Goal: Task Accomplishment & Management: Use online tool/utility

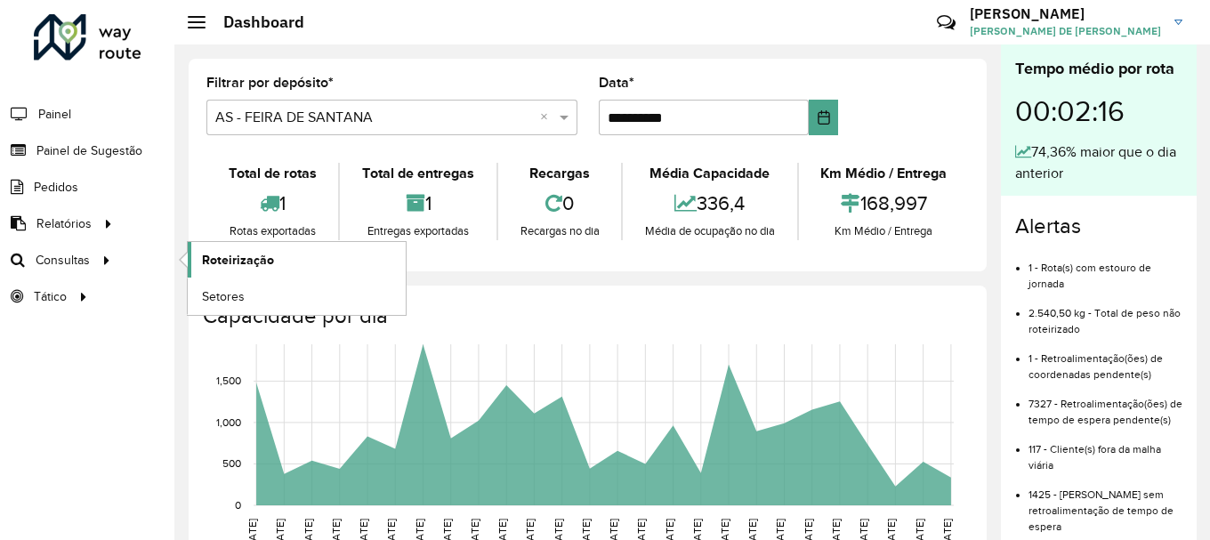
click at [219, 251] on span "Roteirização" at bounding box center [238, 260] width 72 height 19
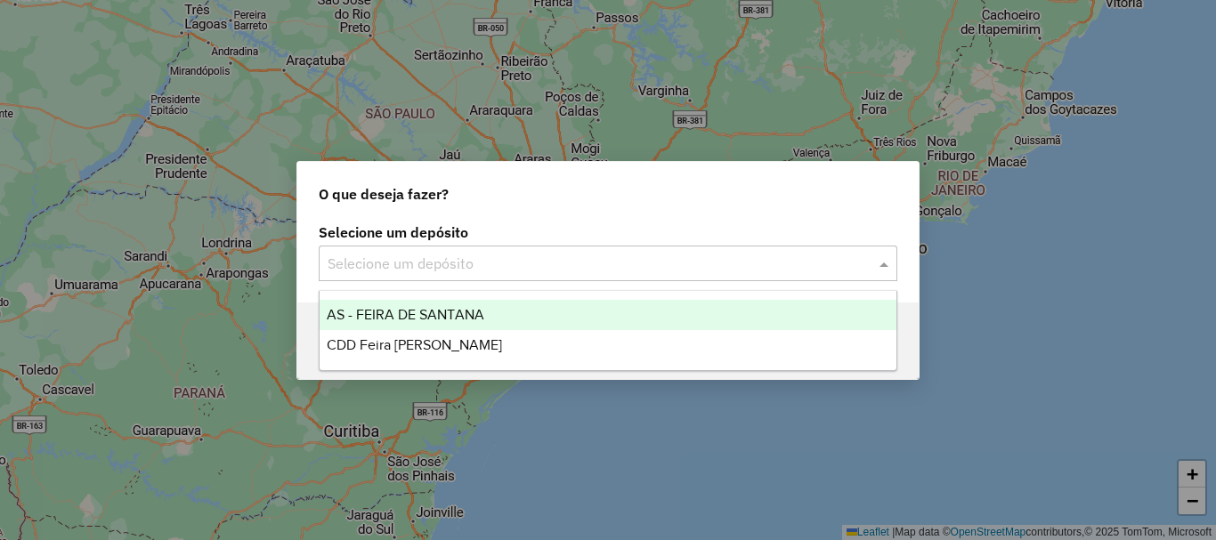
click at [408, 279] on div "Selecione um depósito" at bounding box center [608, 264] width 578 height 36
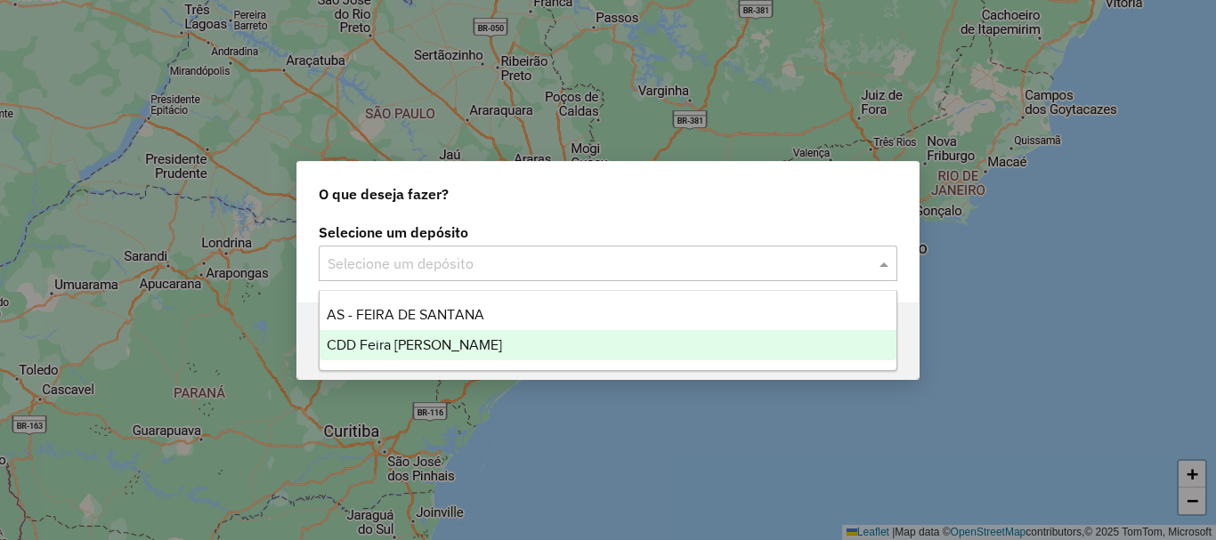
click at [395, 343] on span "CDD Feira de [PERSON_NAME]" at bounding box center [414, 344] width 175 height 15
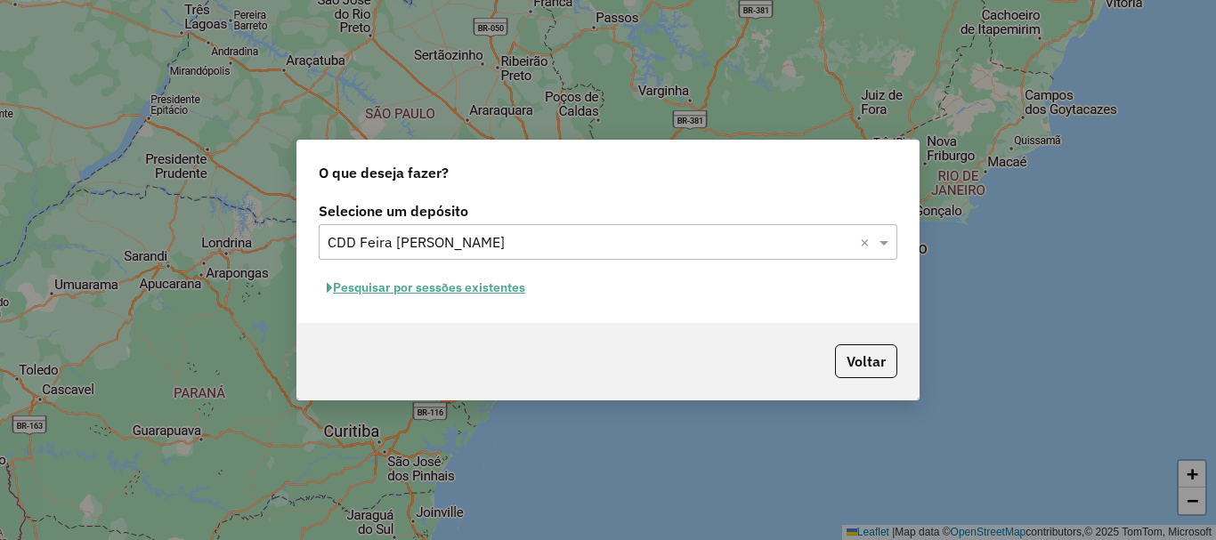
click at [430, 280] on button "Pesquisar por sessões existentes" at bounding box center [426, 288] width 214 height 28
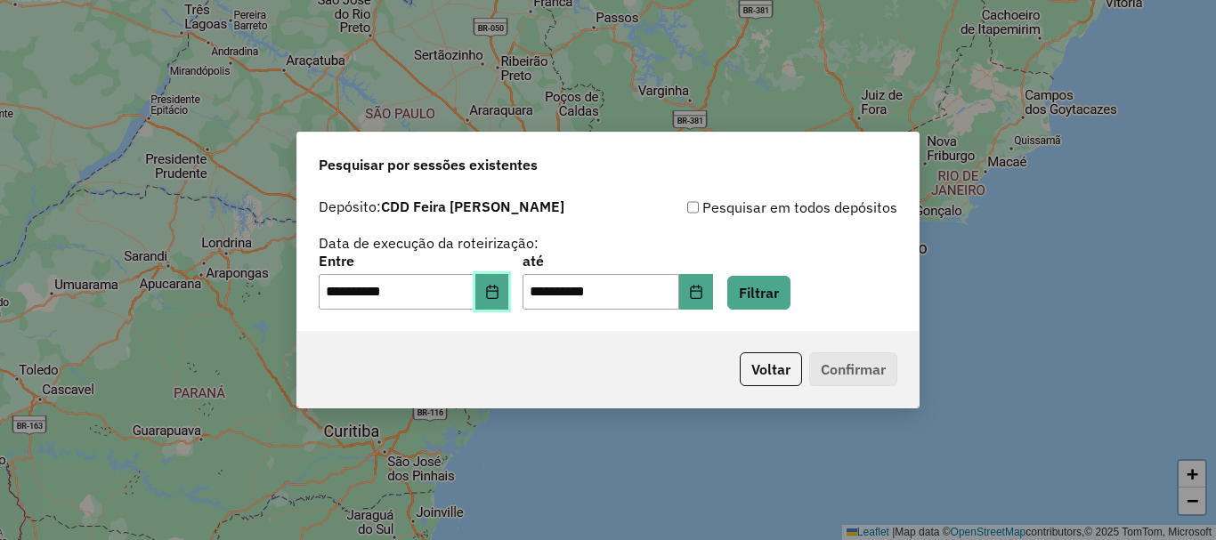
click at [495, 295] on button "Choose Date" at bounding box center [492, 292] width 34 height 36
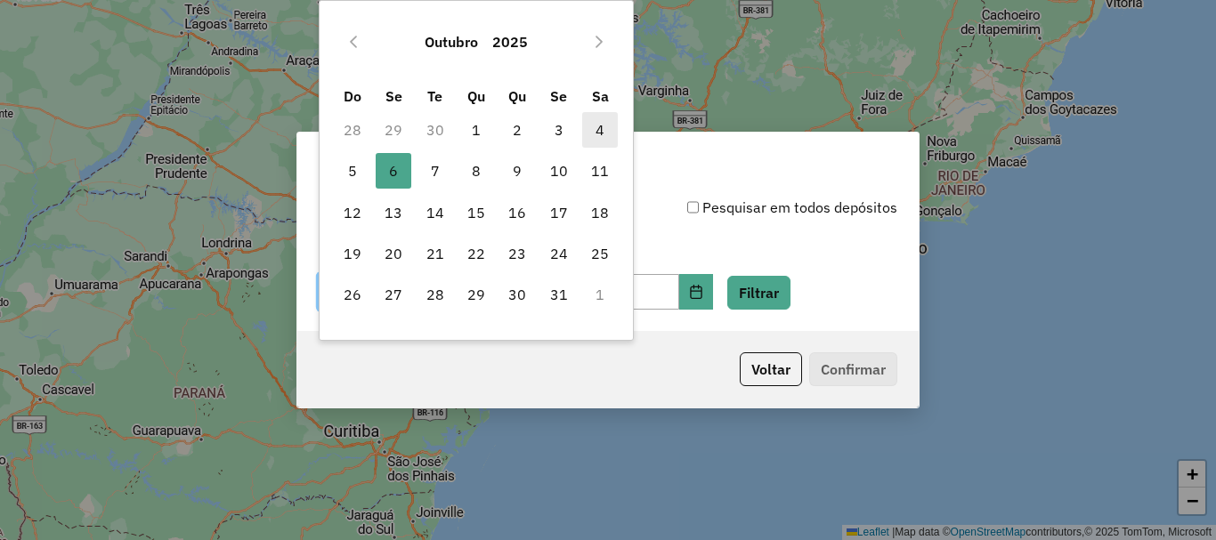
click at [601, 135] on span "4" at bounding box center [600, 130] width 36 height 36
type input "**********"
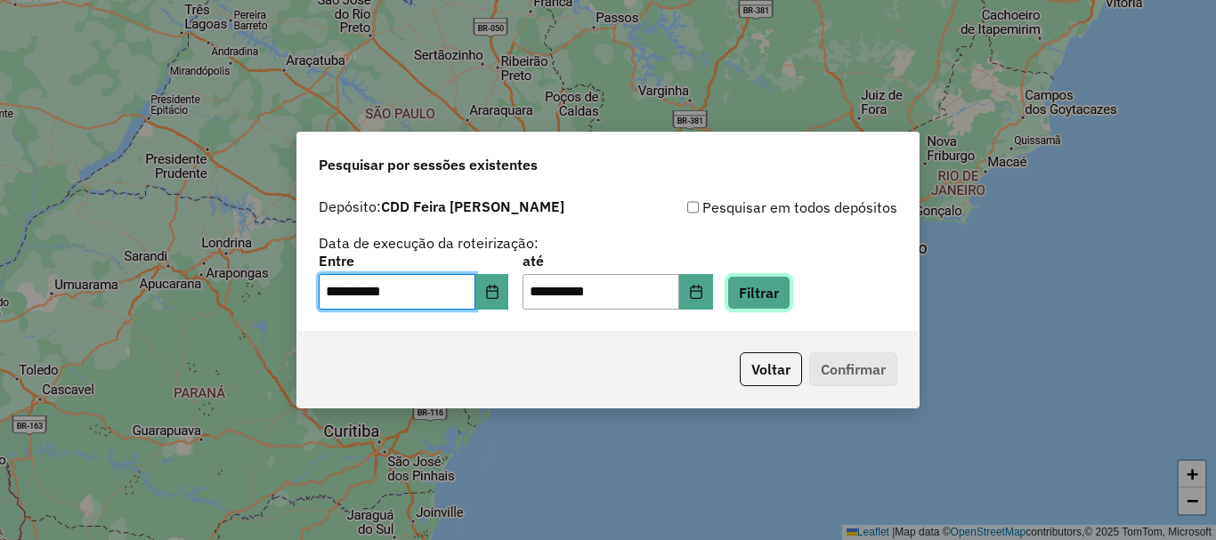
click at [790, 277] on button "Filtrar" at bounding box center [758, 293] width 63 height 34
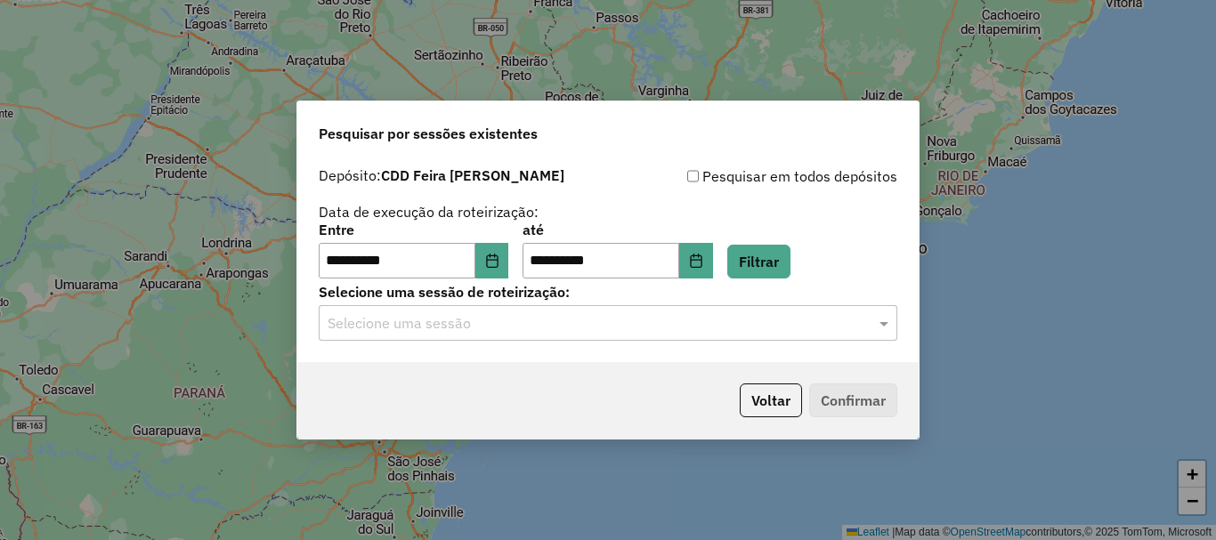
click at [629, 305] on ng-select "Selecione uma sessão" at bounding box center [608, 323] width 578 height 36
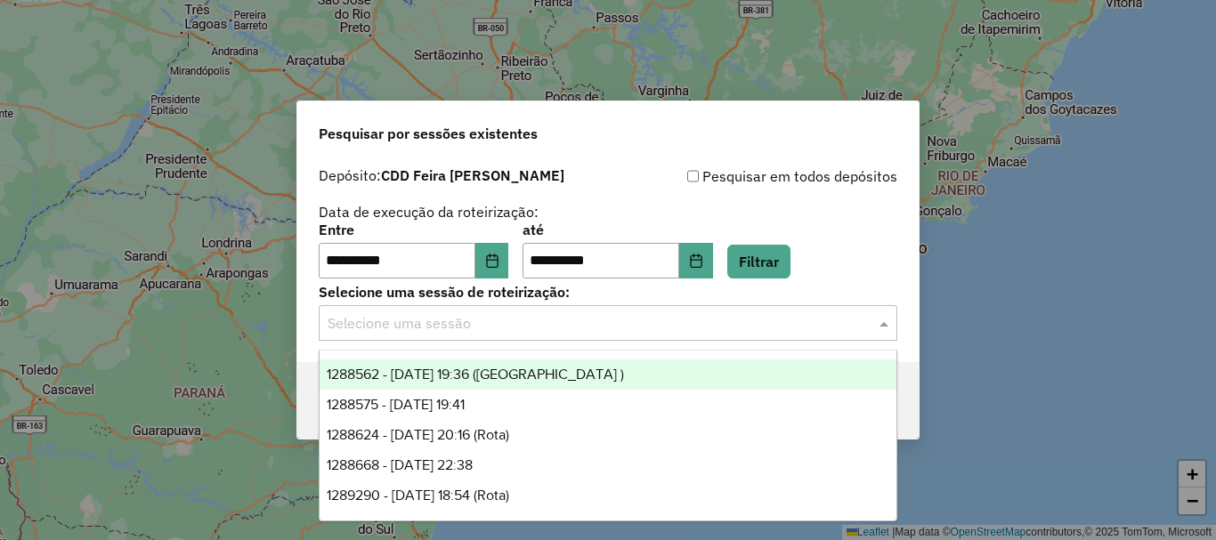
click at [588, 319] on input "text" at bounding box center [590, 323] width 525 height 21
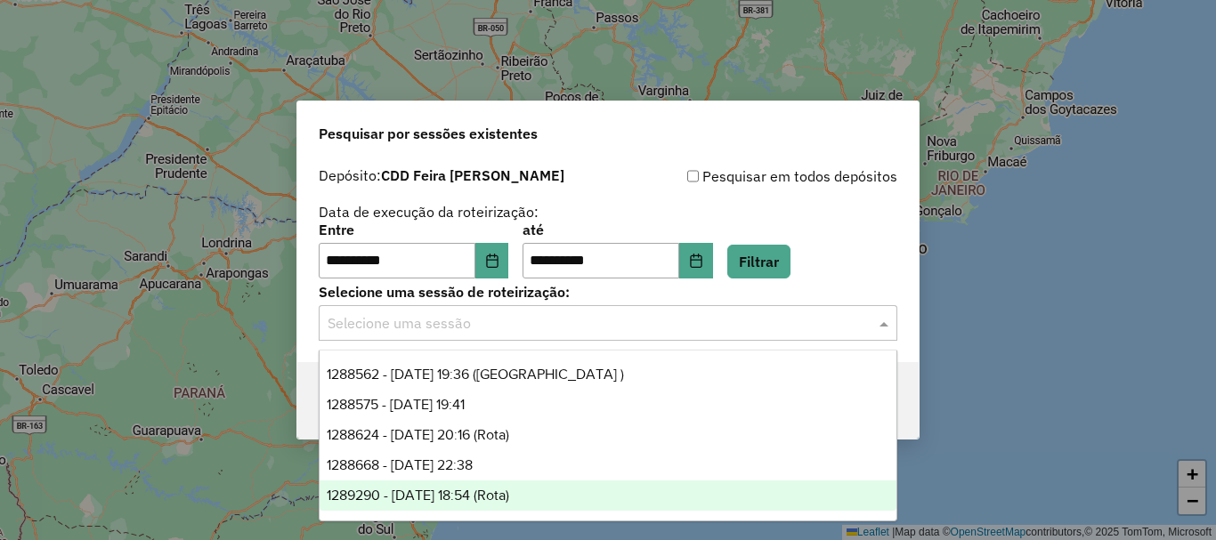
click at [473, 496] on span "1289290 - 06/10/2025 18:54 (Rota)" at bounding box center [418, 495] width 182 height 15
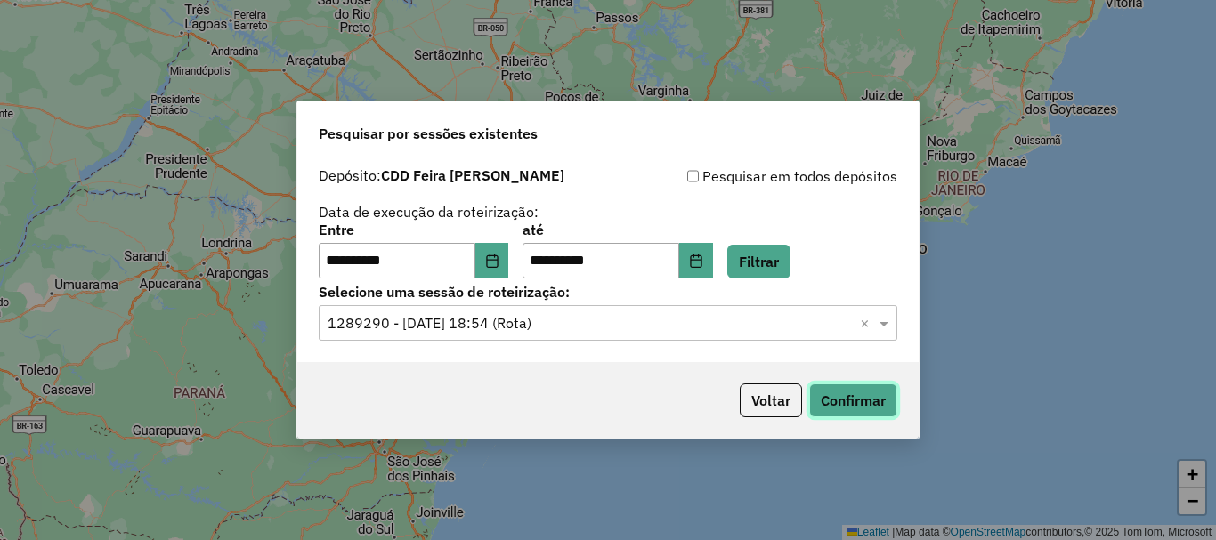
click at [872, 400] on button "Confirmar" at bounding box center [853, 401] width 88 height 34
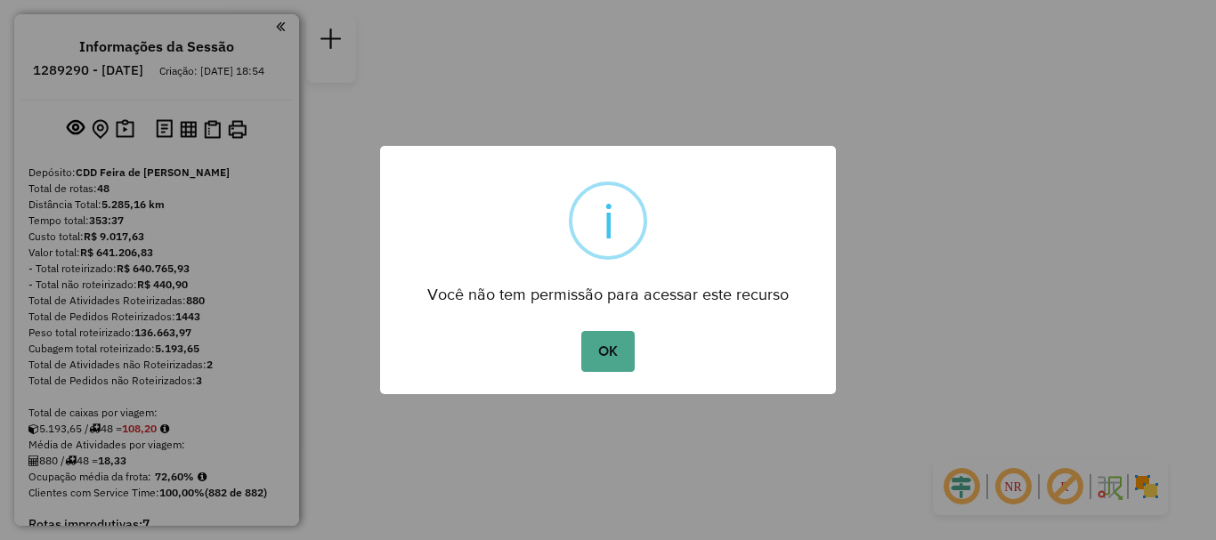
click at [649, 354] on div "OK No Cancel" at bounding box center [608, 352] width 456 height 50
click at [610, 361] on button "OK" at bounding box center [607, 351] width 53 height 41
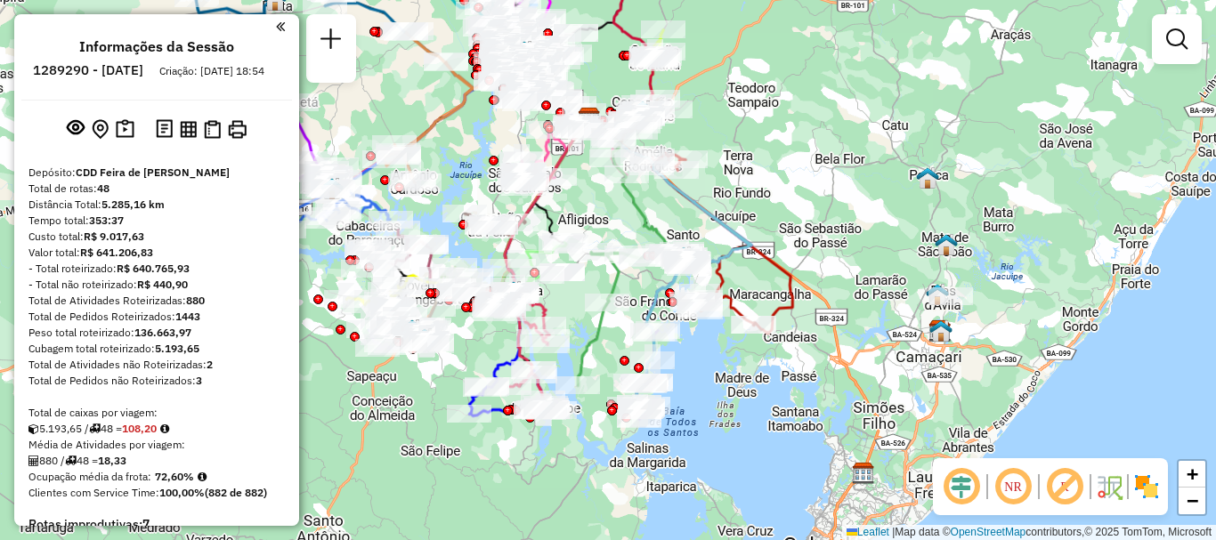
drag, startPoint x: 590, startPoint y: 352, endPoint x: 571, endPoint y: 199, distance: 153.3
click at [571, 199] on div "Janela de atendimento Grade de atendimento Capacidade Transportadoras Veículos …" at bounding box center [608, 270] width 1216 height 540
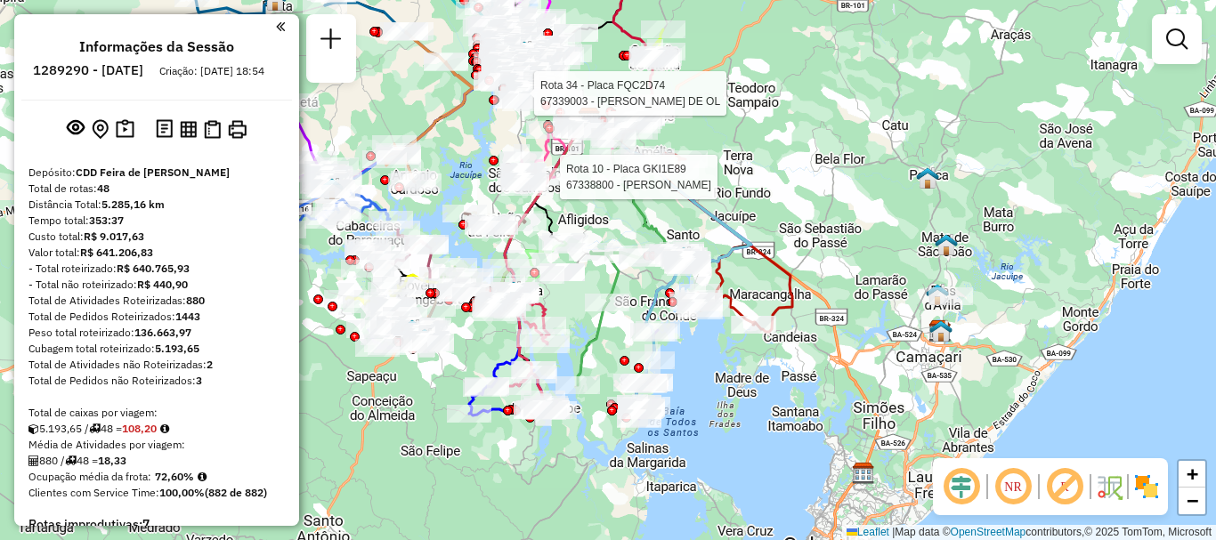
click at [645, 222] on icon at bounding box center [627, 187] width 75 height 141
select select "**********"
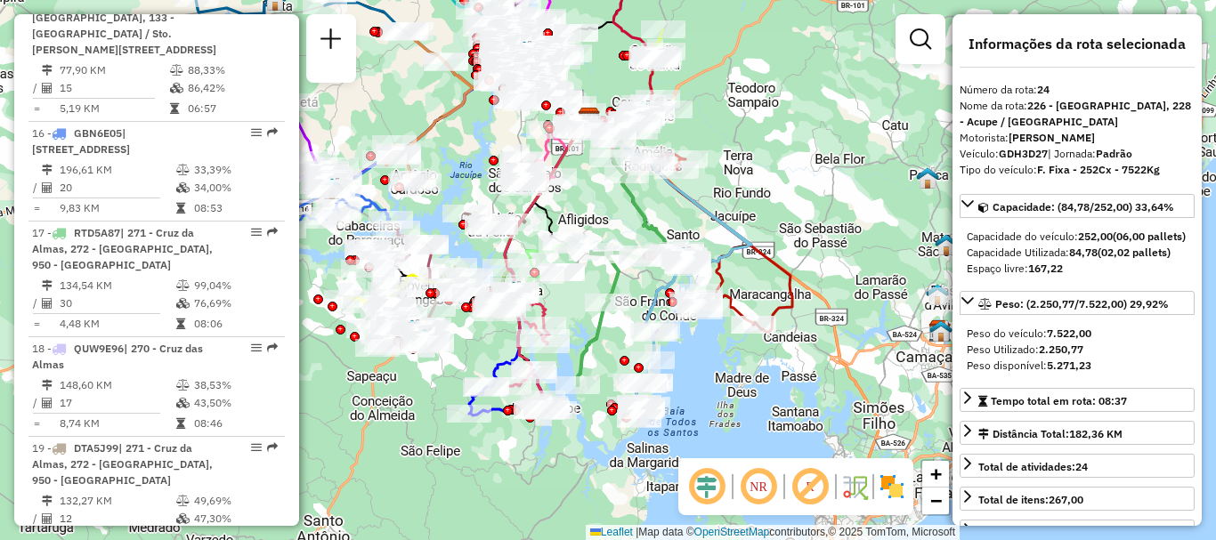
scroll to position [3231, 0]
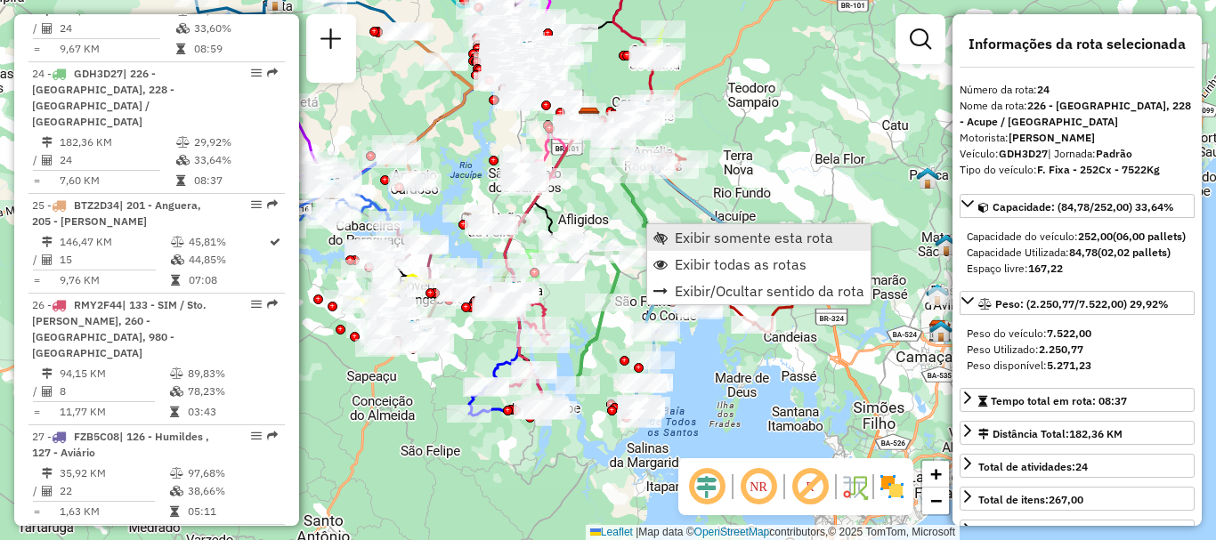
click at [677, 236] on span "Exibir somente esta rota" at bounding box center [754, 238] width 158 height 14
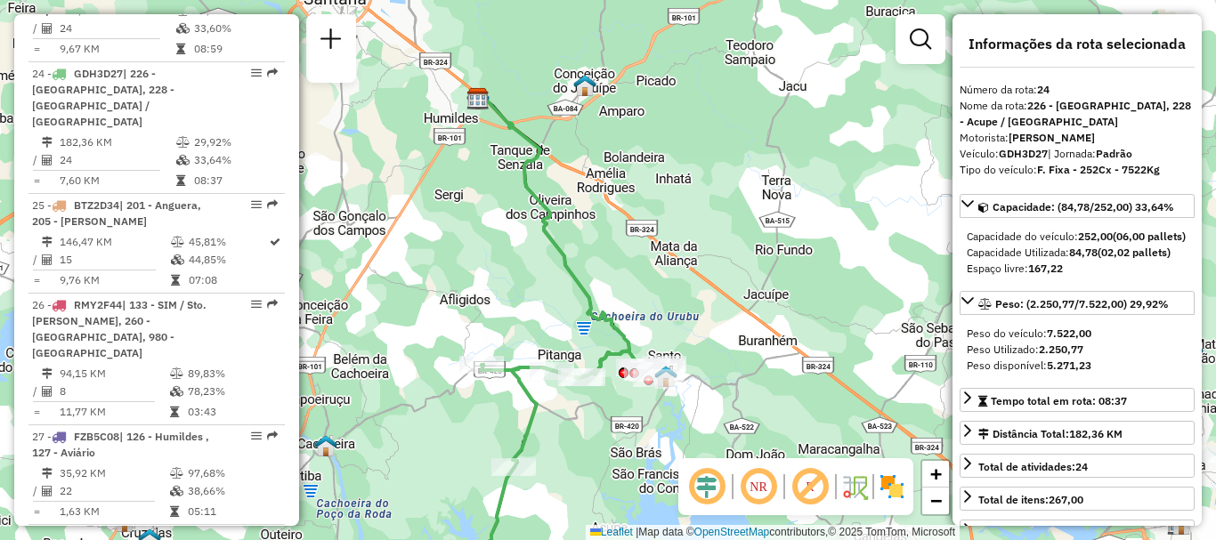
drag, startPoint x: 568, startPoint y: 152, endPoint x: 519, endPoint y: 247, distance: 106.3
click at [519, 247] on div "Janela de atendimento Grade de atendimento Capacidade Transportadoras Veículos …" at bounding box center [608, 270] width 1216 height 540
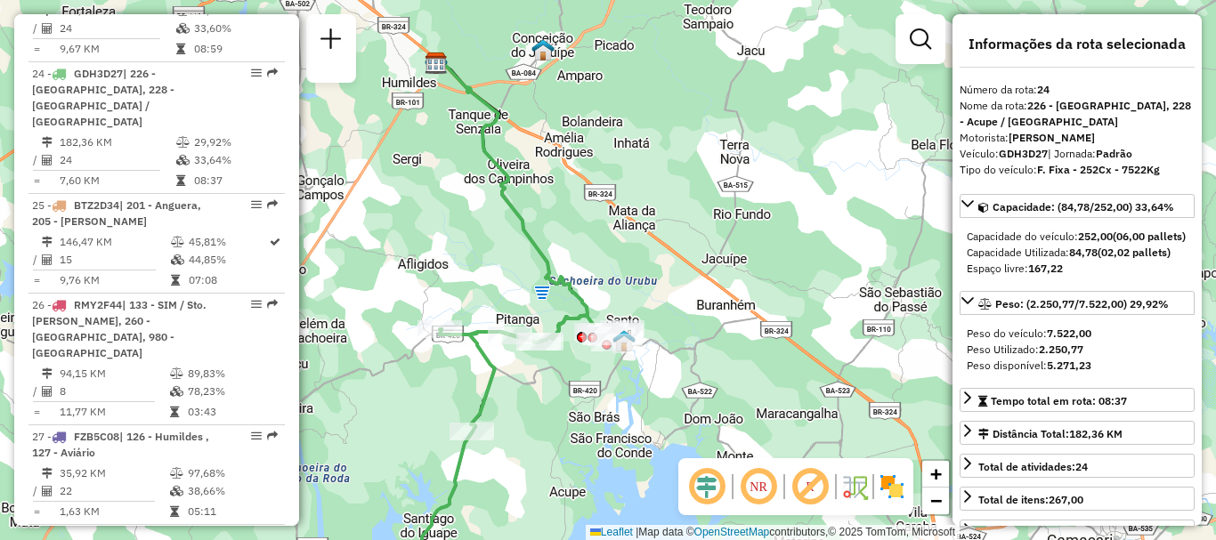
drag, startPoint x: 629, startPoint y: 284, endPoint x: 587, endPoint y: 248, distance: 54.9
click at [587, 248] on div "Janela de atendimento Grade de atendimento Capacidade Transportadoras Veículos …" at bounding box center [608, 270] width 1216 height 540
